Goal: Understand process/instructions

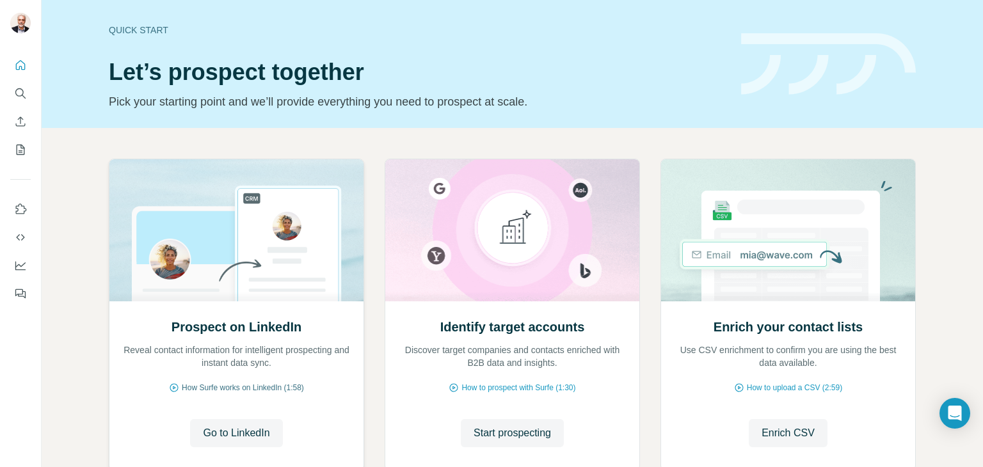
click at [223, 387] on span "How Surfe works on LinkedIn (1:58)" at bounding box center [243, 388] width 122 height 12
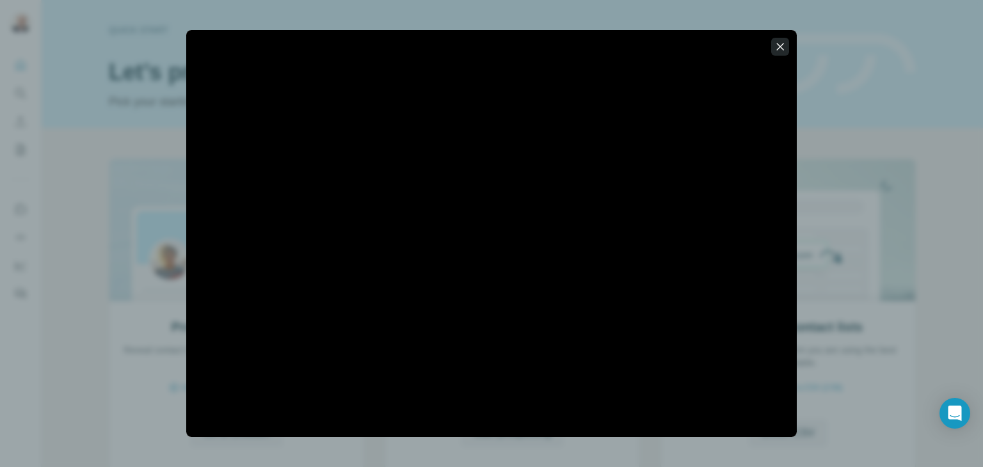
click at [780, 47] on icon "button" at bounding box center [780, 46] width 7 height 7
